Goal: Transaction & Acquisition: Purchase product/service

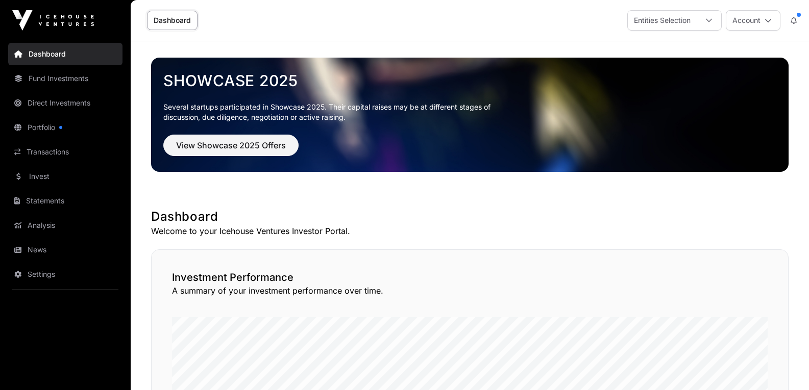
scroll to position [255, 0]
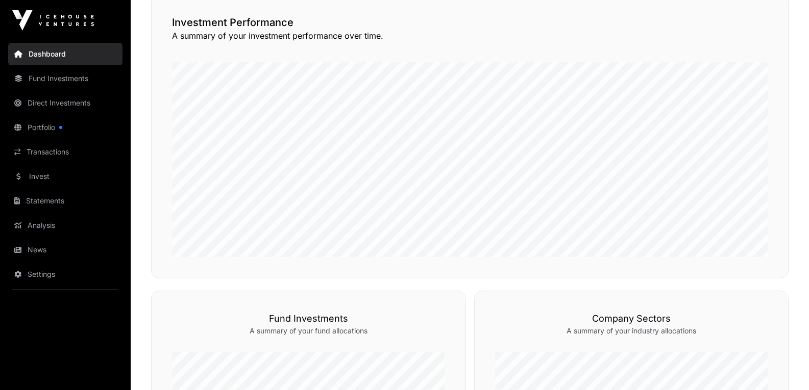
click at [53, 166] on link "Invest" at bounding box center [65, 176] width 114 height 22
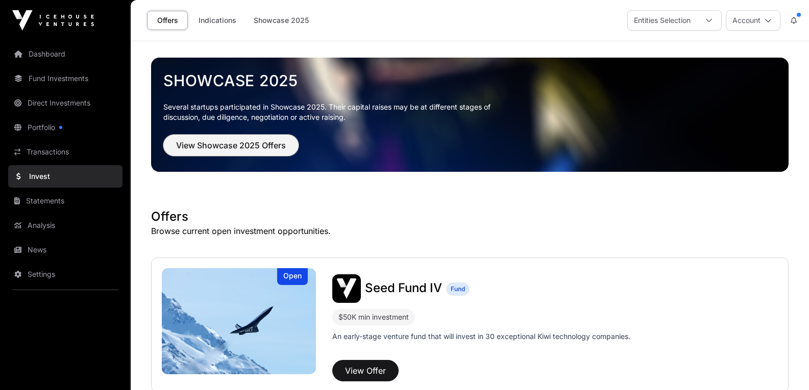
click at [257, 150] on span "View Showcase 2025 Offers" at bounding box center [231, 145] width 110 height 12
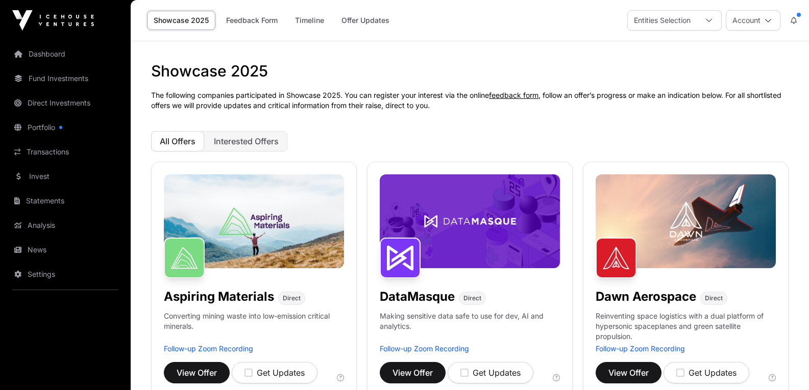
click at [271, 143] on span "Interested Offers" at bounding box center [246, 141] width 65 height 10
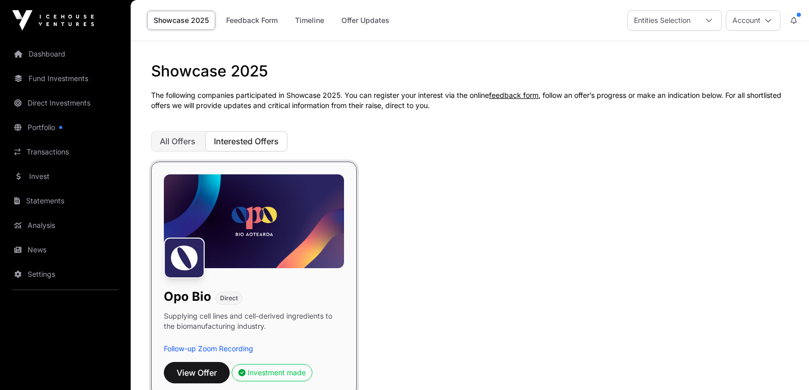
click at [203, 141] on button "All Offers" at bounding box center [177, 141] width 53 height 20
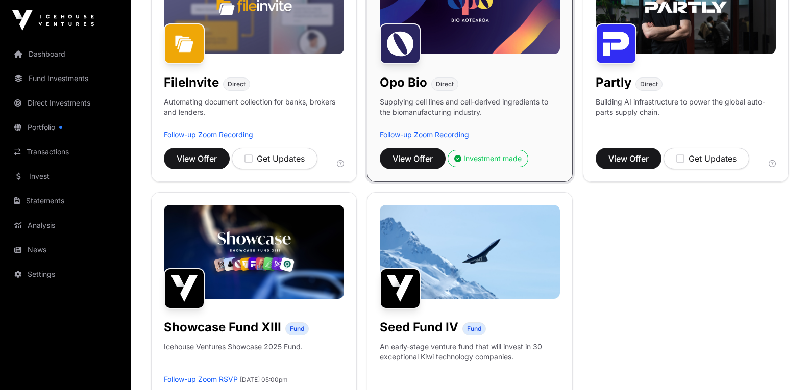
scroll to position [306, 0]
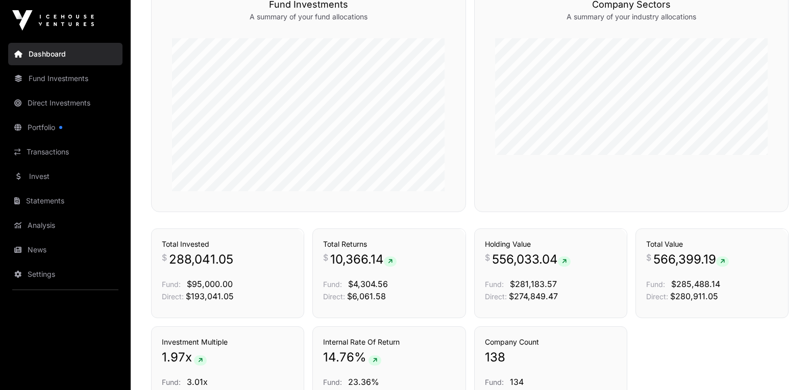
scroll to position [724, 0]
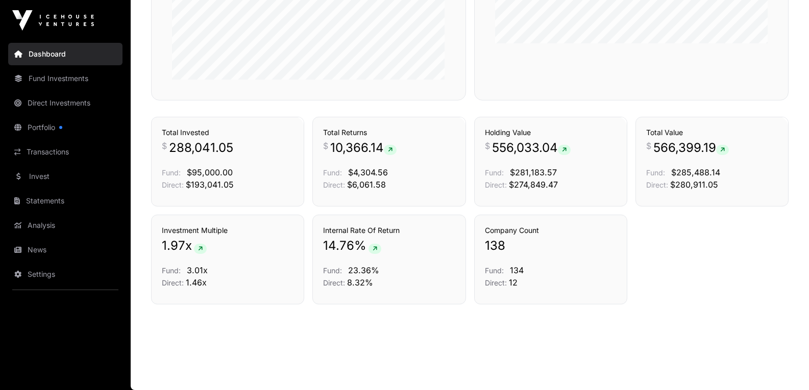
click at [71, 182] on link "Invest" at bounding box center [65, 176] width 114 height 22
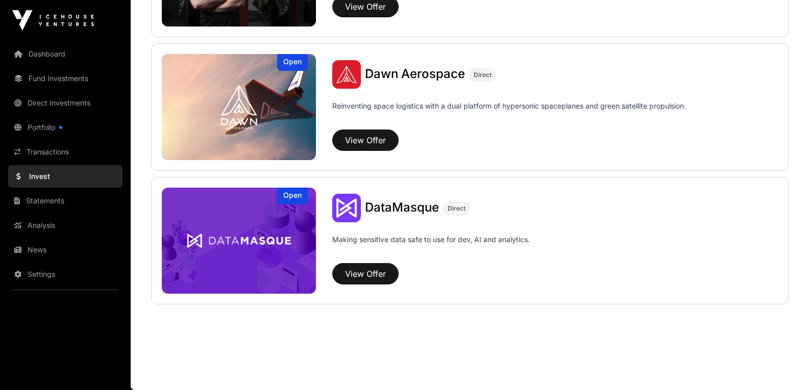
scroll to position [839, 0]
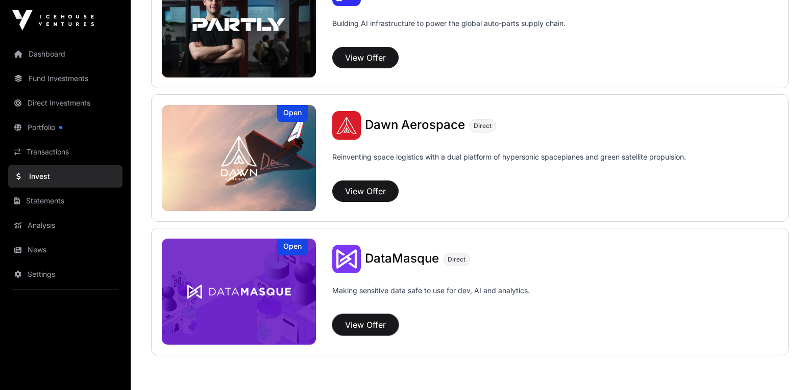
click at [385, 314] on button "View Offer" at bounding box center [365, 324] width 66 height 21
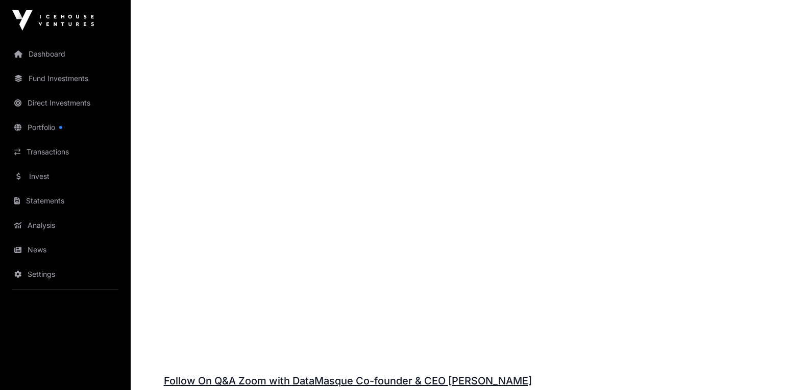
scroll to position [1021, 0]
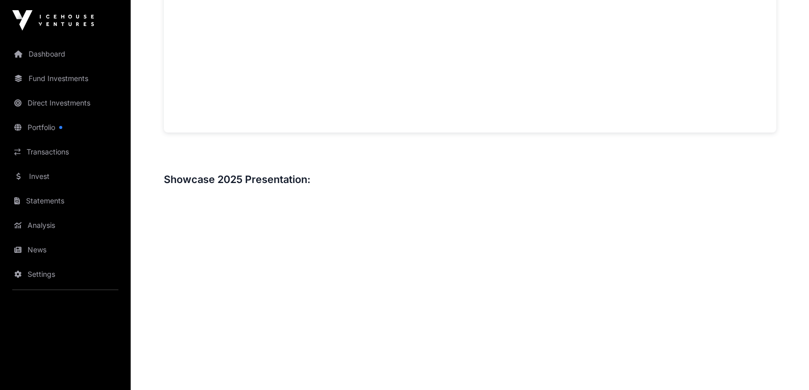
click at [54, 183] on link "Invest" at bounding box center [65, 176] width 114 height 22
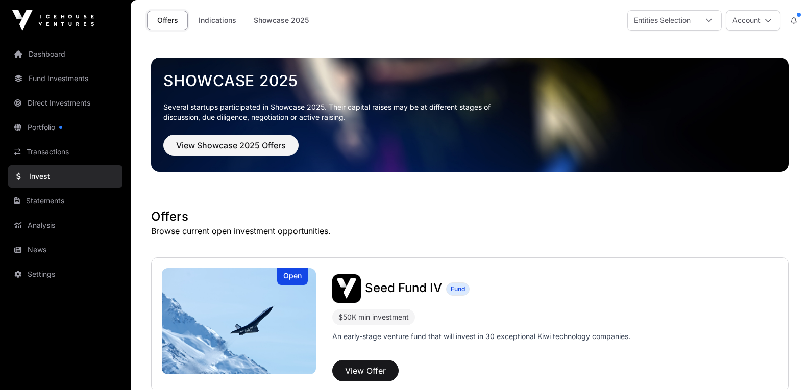
click at [38, 227] on link "Analysis" at bounding box center [65, 225] width 114 height 22
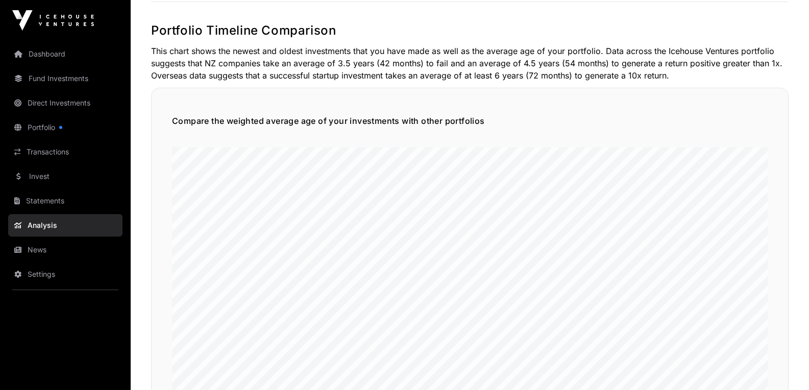
scroll to position [1531, 0]
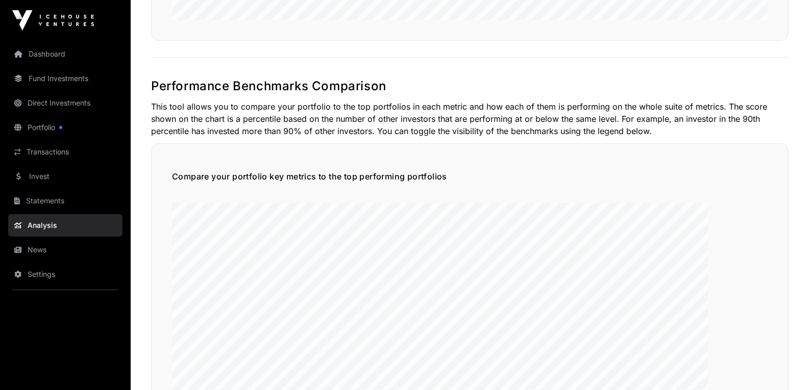
click at [54, 87] on link "Fund Investments" at bounding box center [65, 78] width 114 height 22
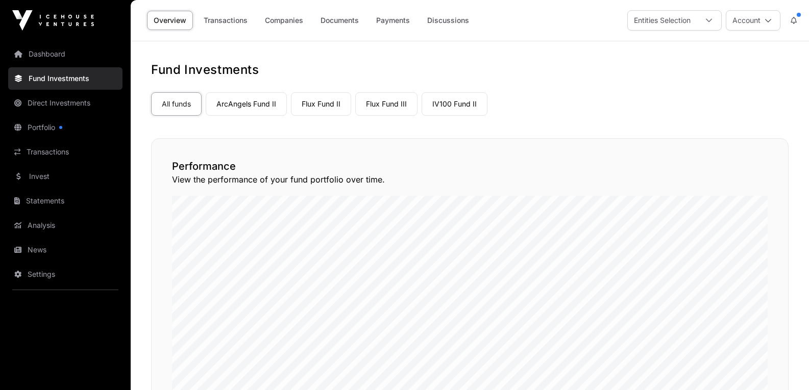
click at [57, 55] on link "Dashboard" at bounding box center [65, 54] width 114 height 22
